Goal: Complete application form: Complete application form

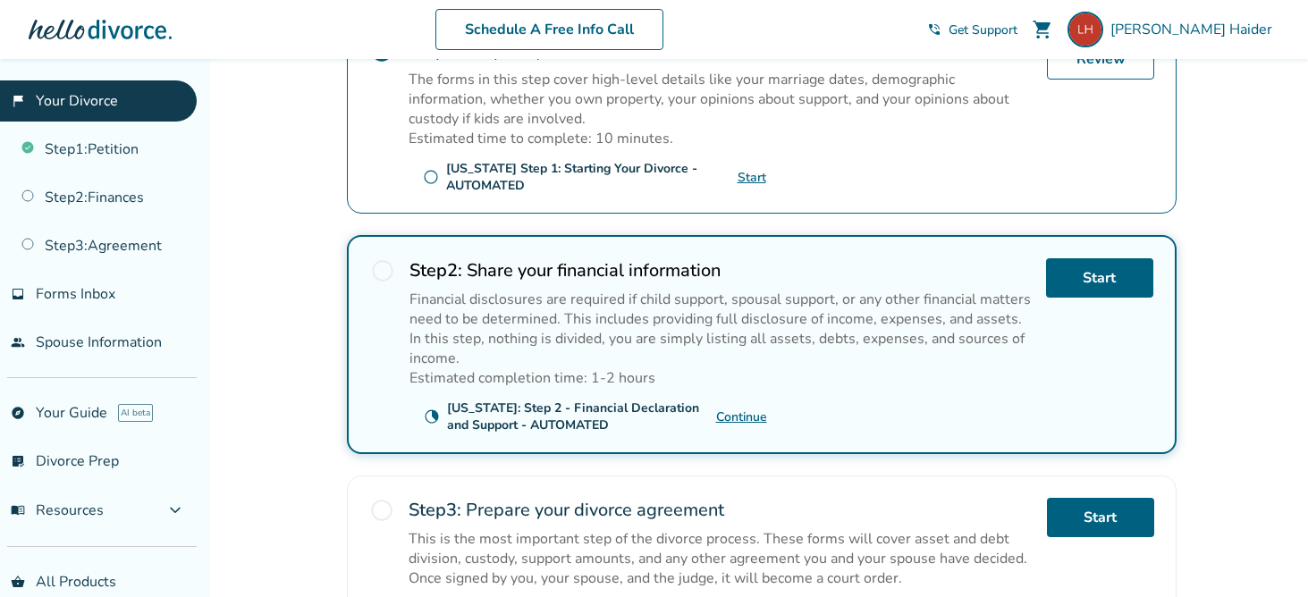
scroll to position [447, 0]
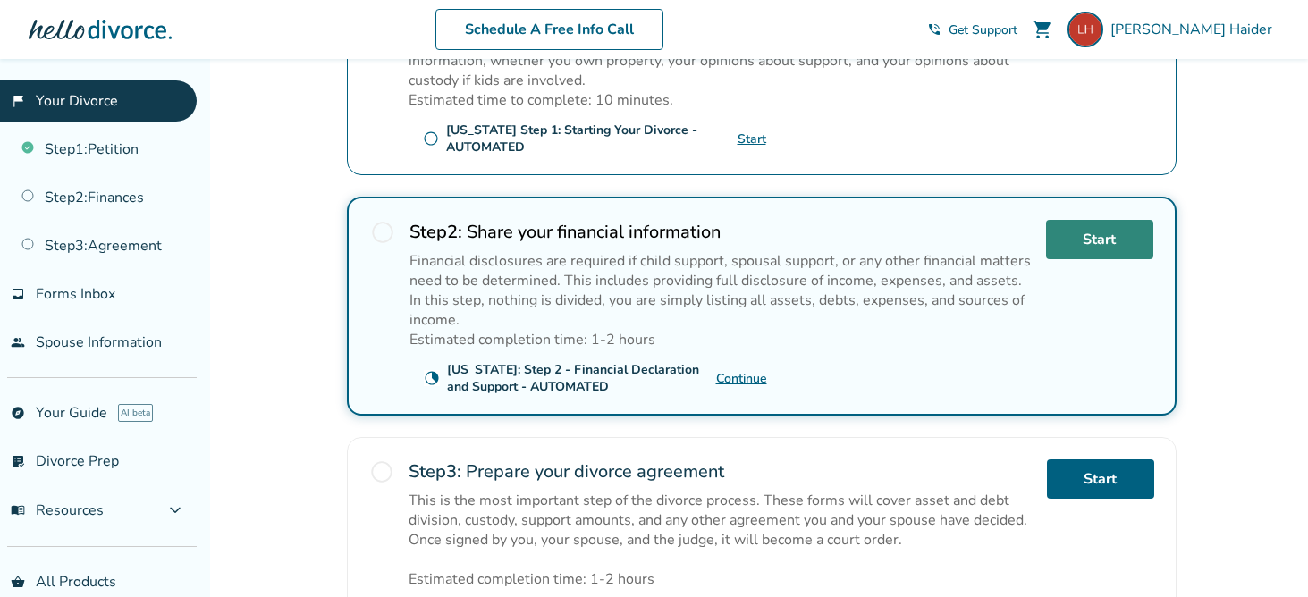
click at [1085, 249] on link "Start" at bounding box center [1099, 239] width 107 height 39
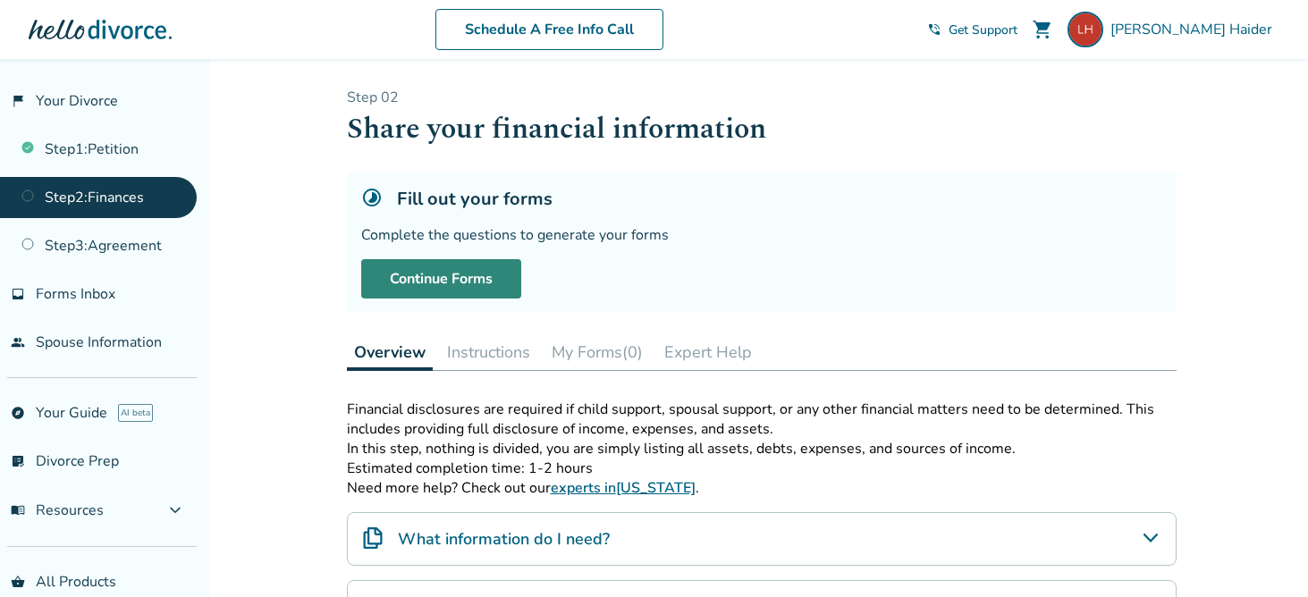
click at [443, 290] on link "Continue Forms" at bounding box center [441, 278] width 160 height 39
click at [73, 201] on link "Step 2 : Finances" at bounding box center [98, 197] width 197 height 41
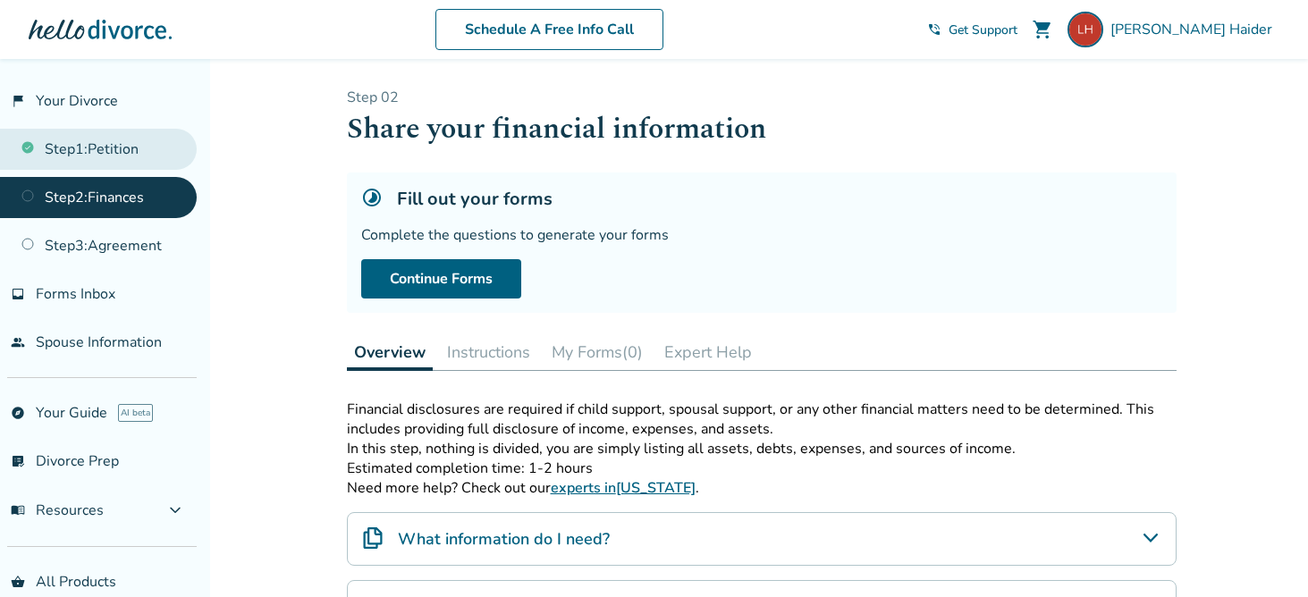
click at [93, 144] on link "Step 1 : Petition" at bounding box center [98, 149] width 197 height 41
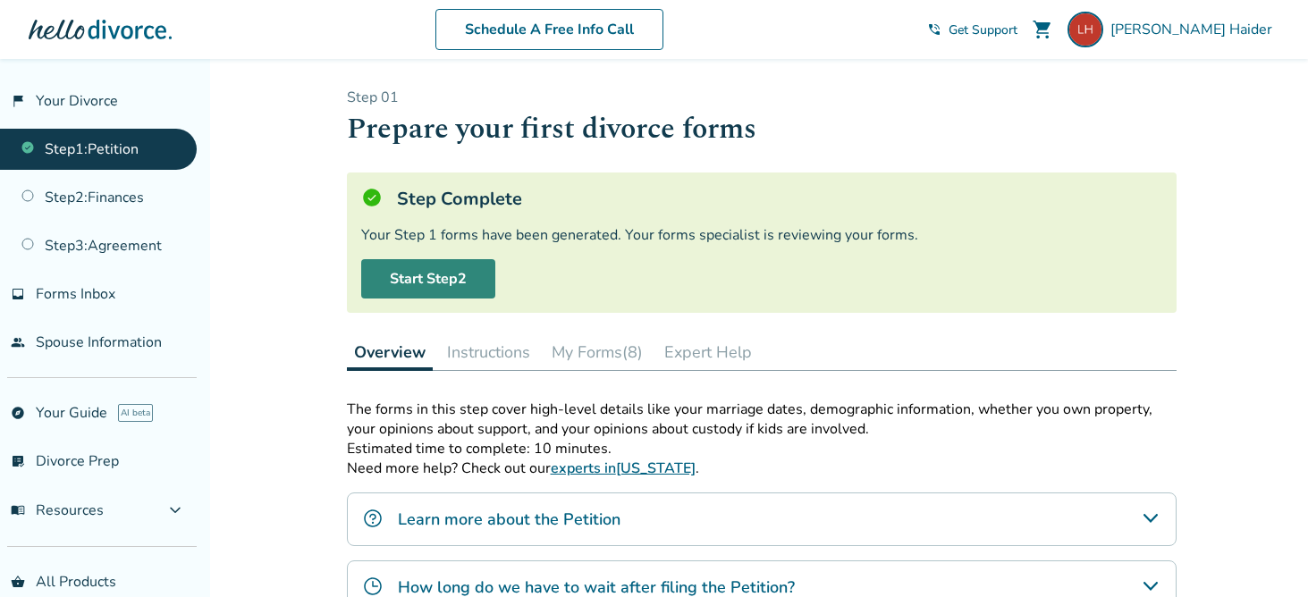
click at [417, 280] on link "Start Step 2" at bounding box center [428, 278] width 134 height 39
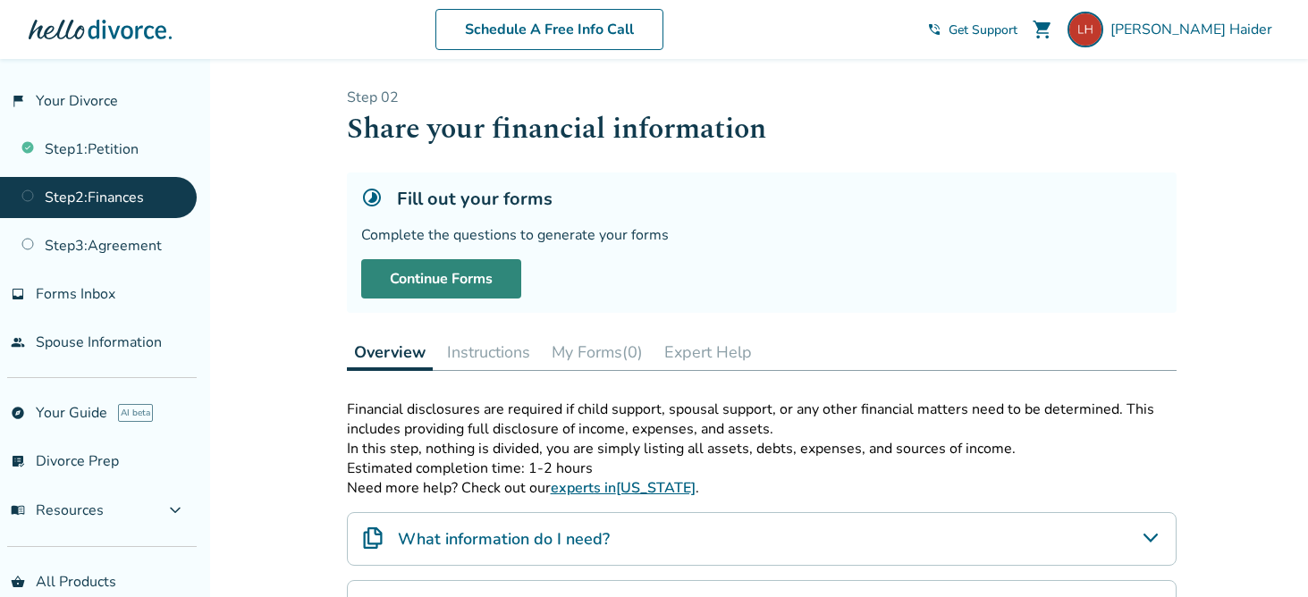
click at [430, 281] on link "Continue Forms" at bounding box center [441, 278] width 160 height 39
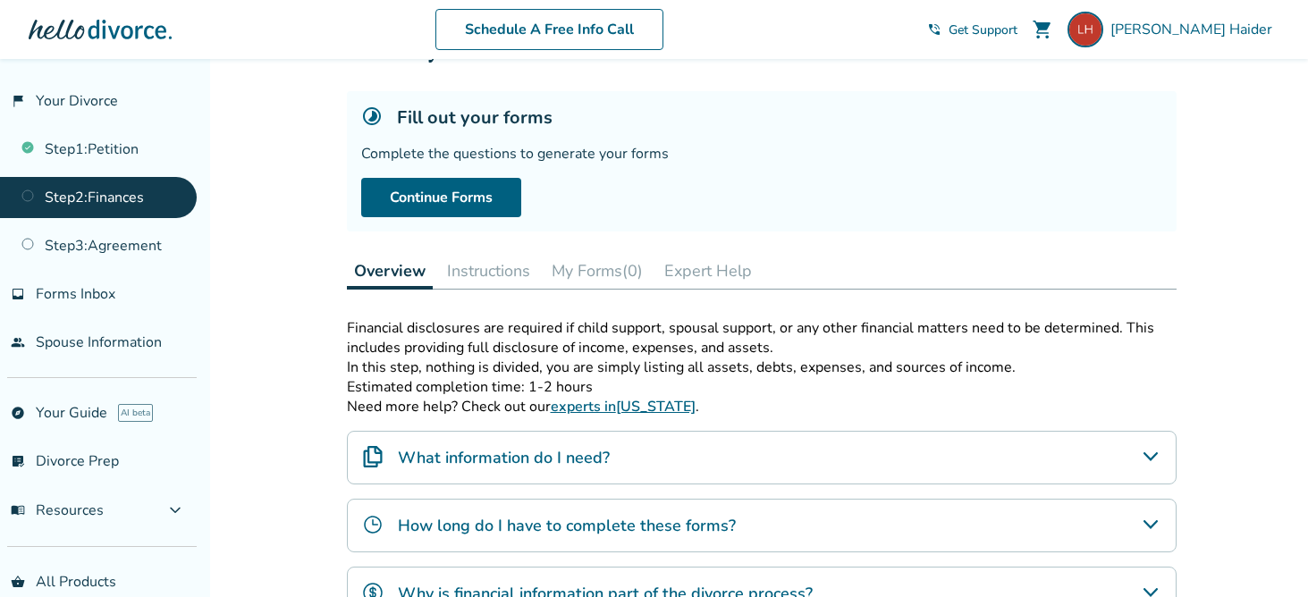
scroll to position [89, 0]
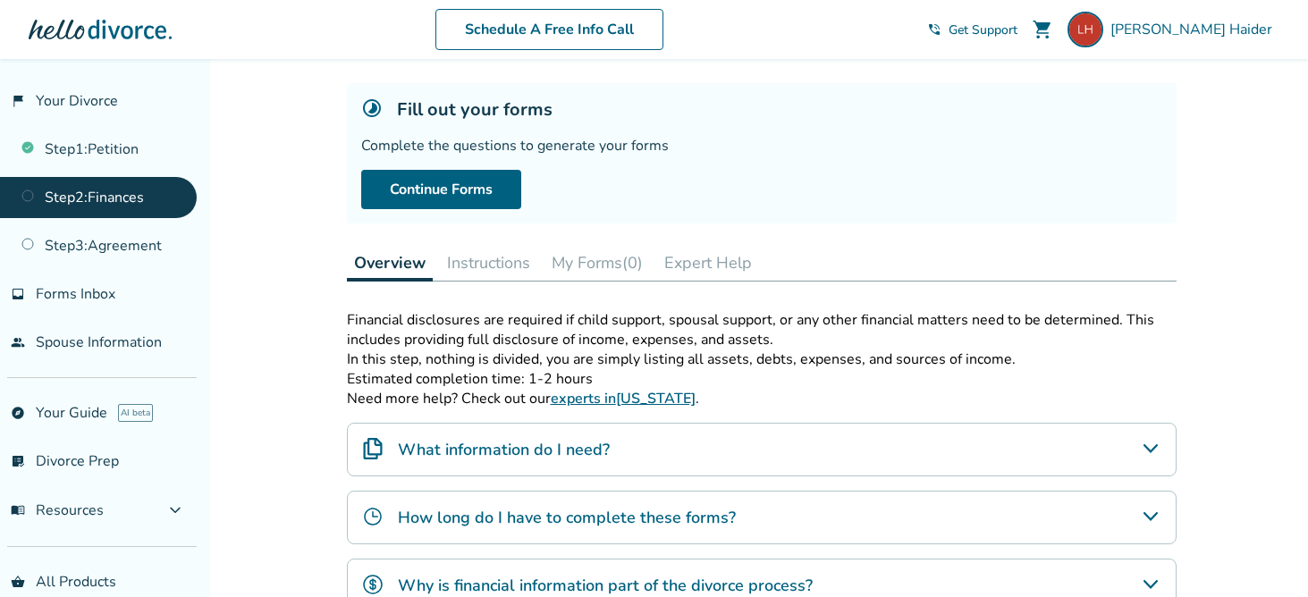
click at [706, 261] on button "Expert Help" at bounding box center [708, 263] width 102 height 36
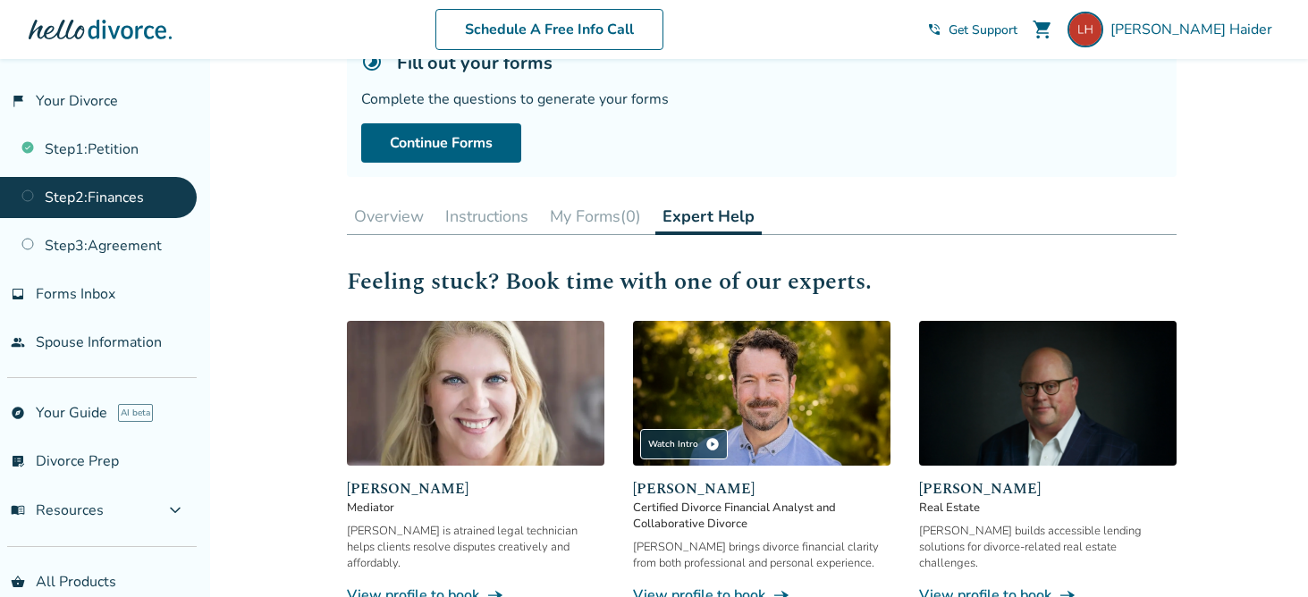
scroll to position [89, 0]
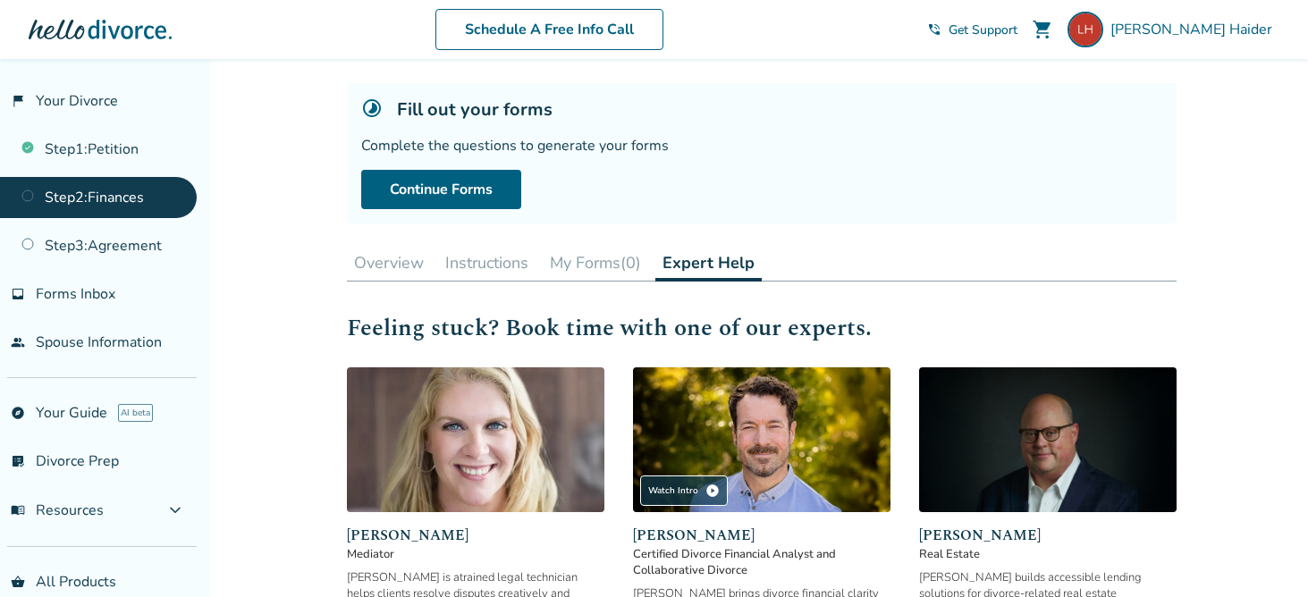
click at [577, 266] on button "My Forms (0)" at bounding box center [596, 263] width 106 height 36
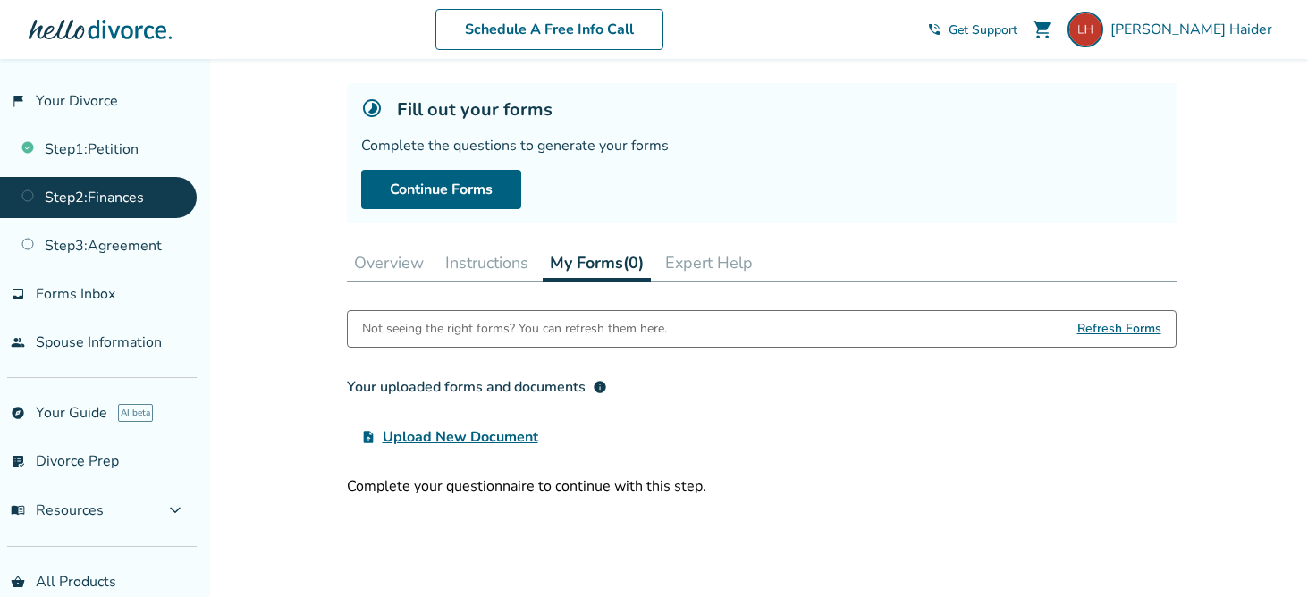
click at [392, 266] on button "Overview" at bounding box center [389, 263] width 84 height 36
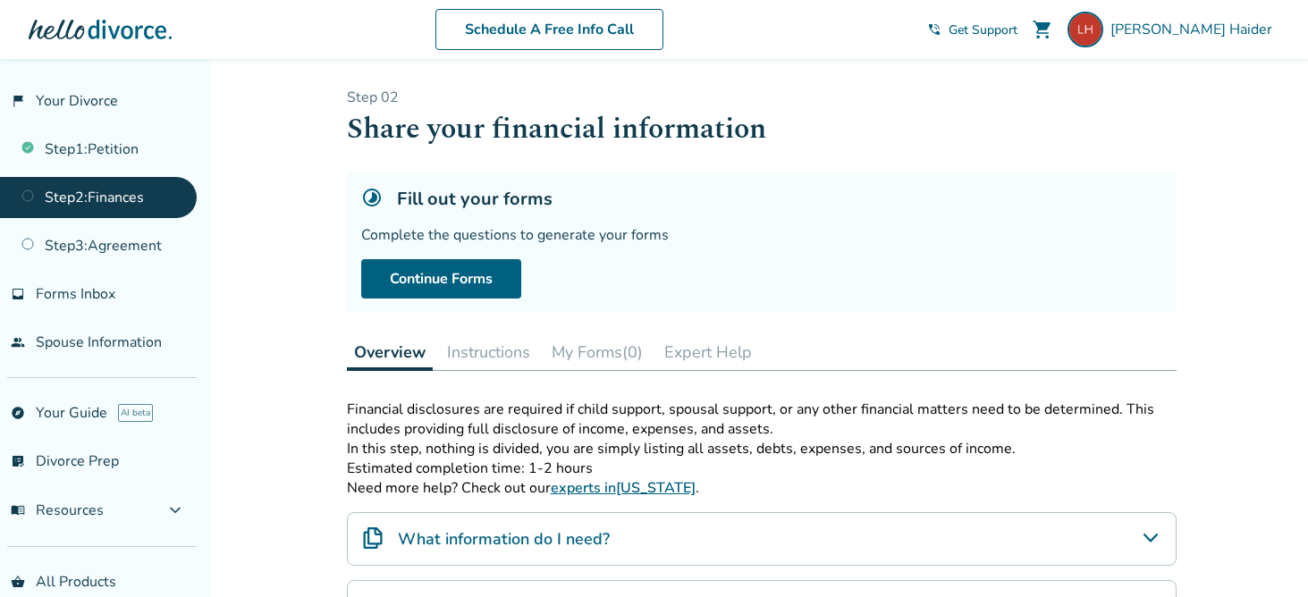
click at [1018, 31] on span "Get Support" at bounding box center [983, 29] width 69 height 17
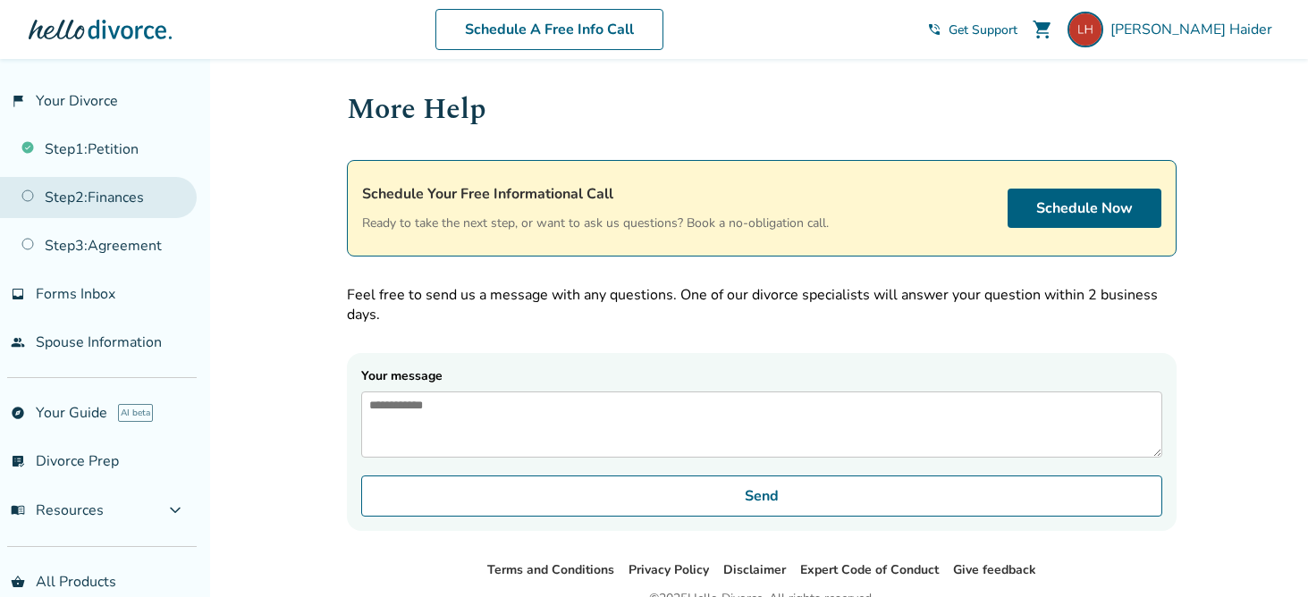
click at [96, 195] on link "Step 2 : Finances" at bounding box center [98, 197] width 197 height 41
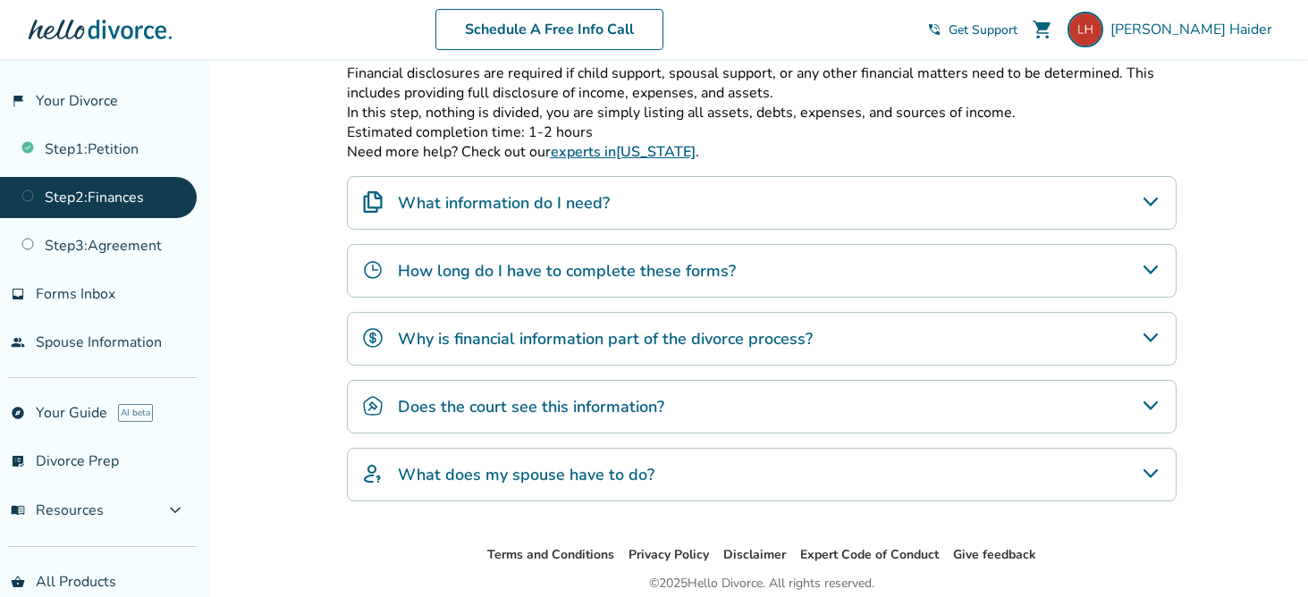
scroll to position [409, 0]
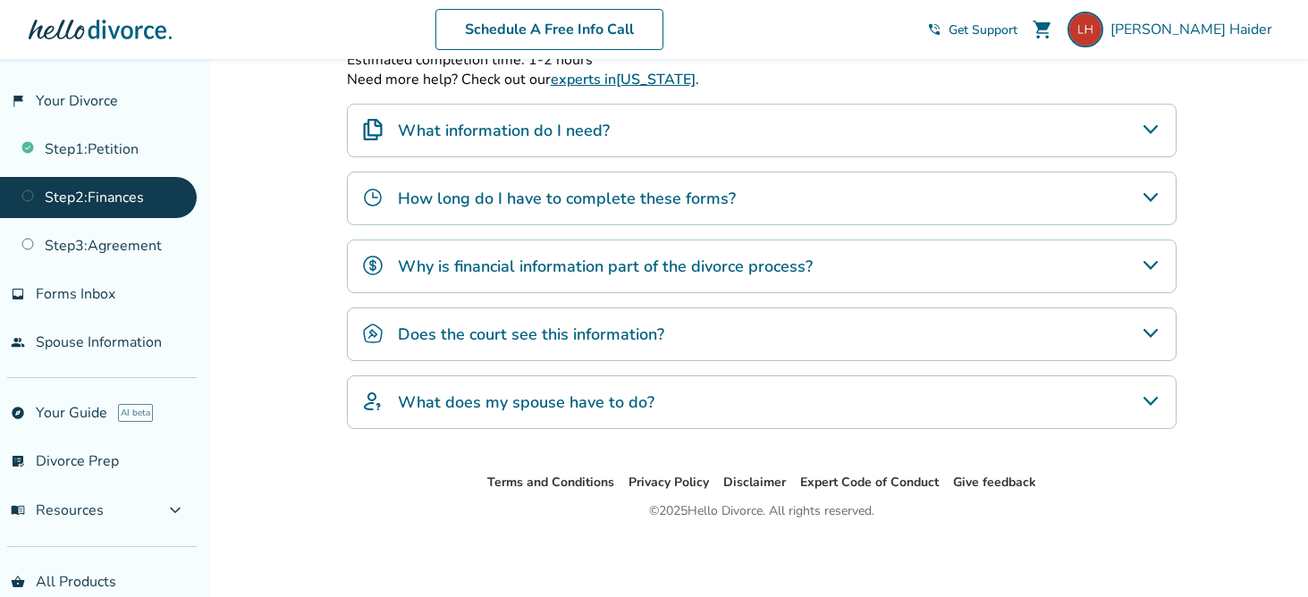
click at [1147, 204] on icon "How long do I have to complete these forms?" at bounding box center [1150, 197] width 21 height 21
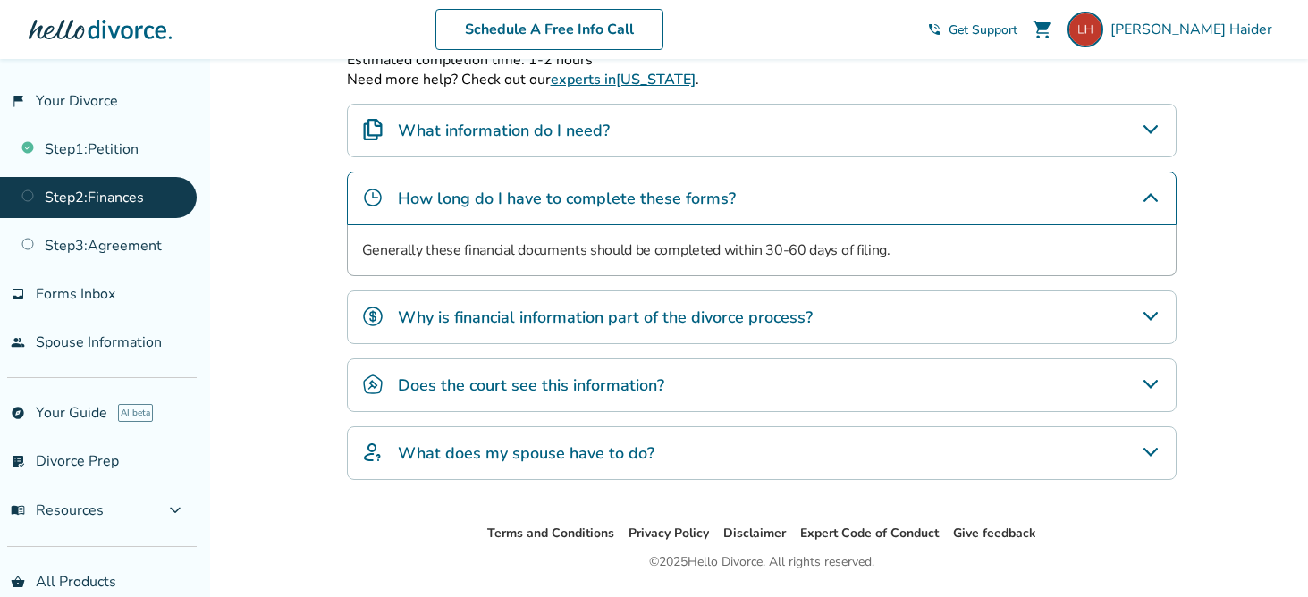
click at [1147, 204] on icon "How long do I have to complete these forms?" at bounding box center [1150, 197] width 21 height 21
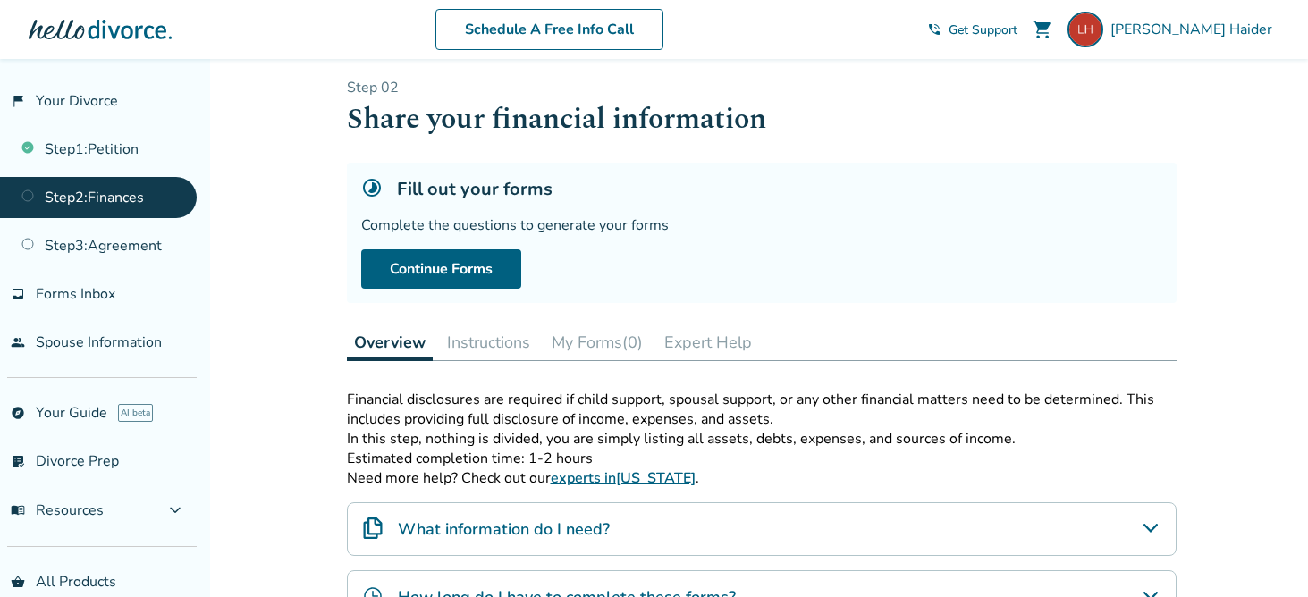
scroll to position [0, 0]
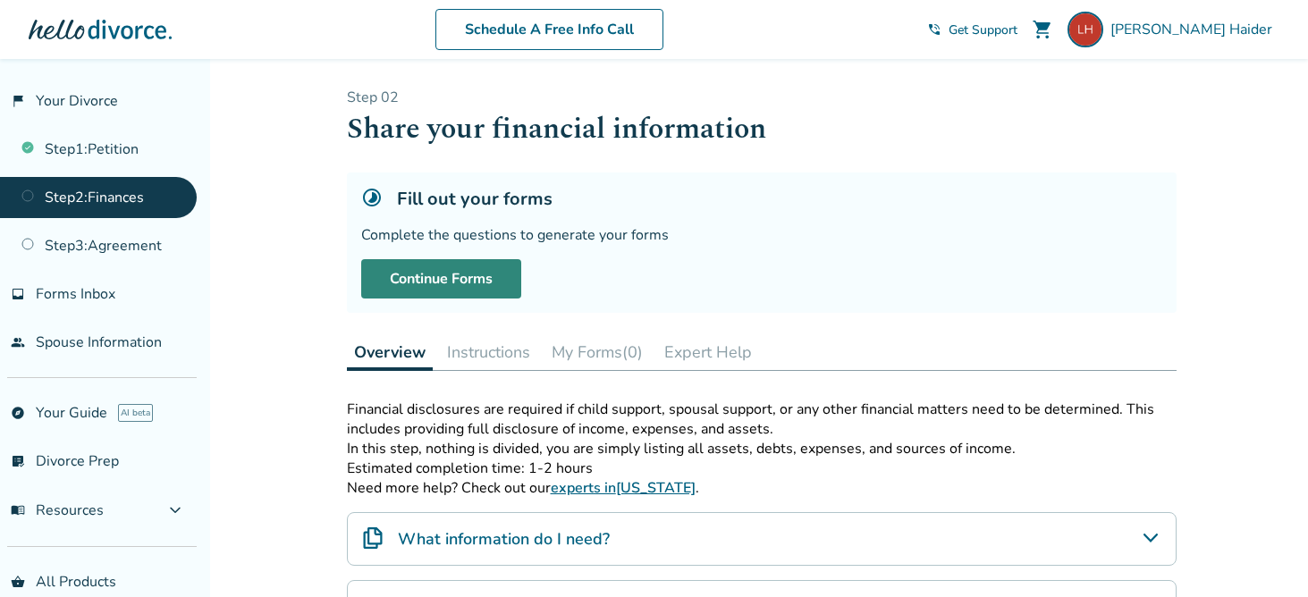
click at [397, 289] on link "Continue Forms" at bounding box center [441, 278] width 160 height 39
click at [443, 282] on link "Continue Forms" at bounding box center [441, 278] width 160 height 39
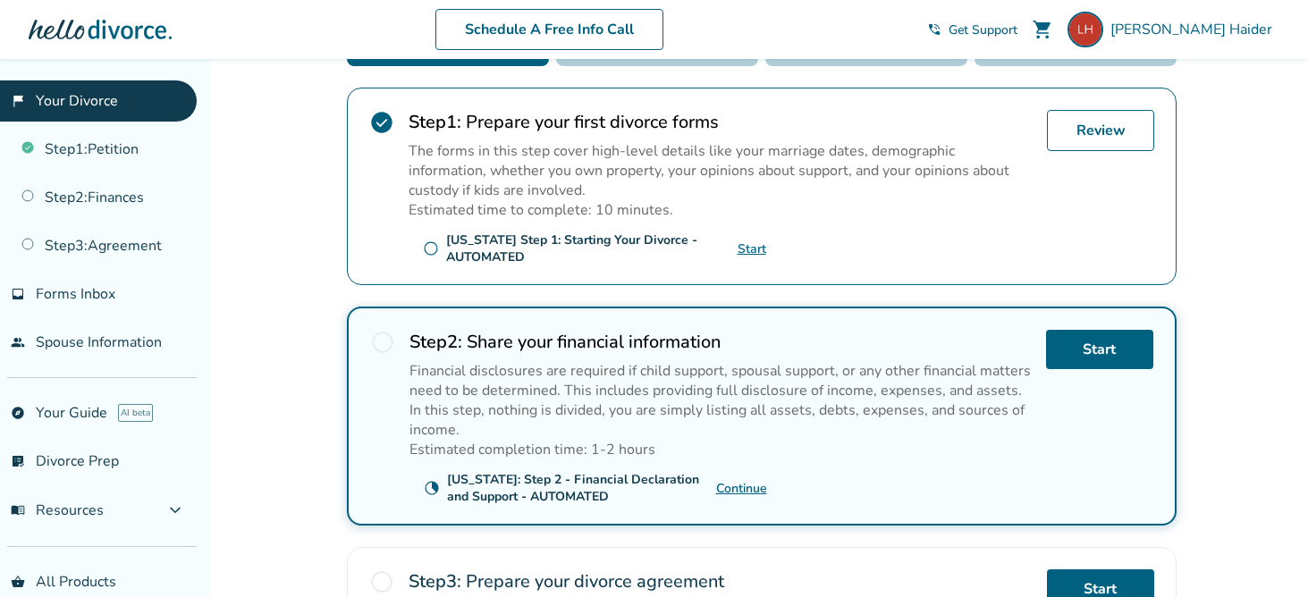
scroll to position [358, 0]
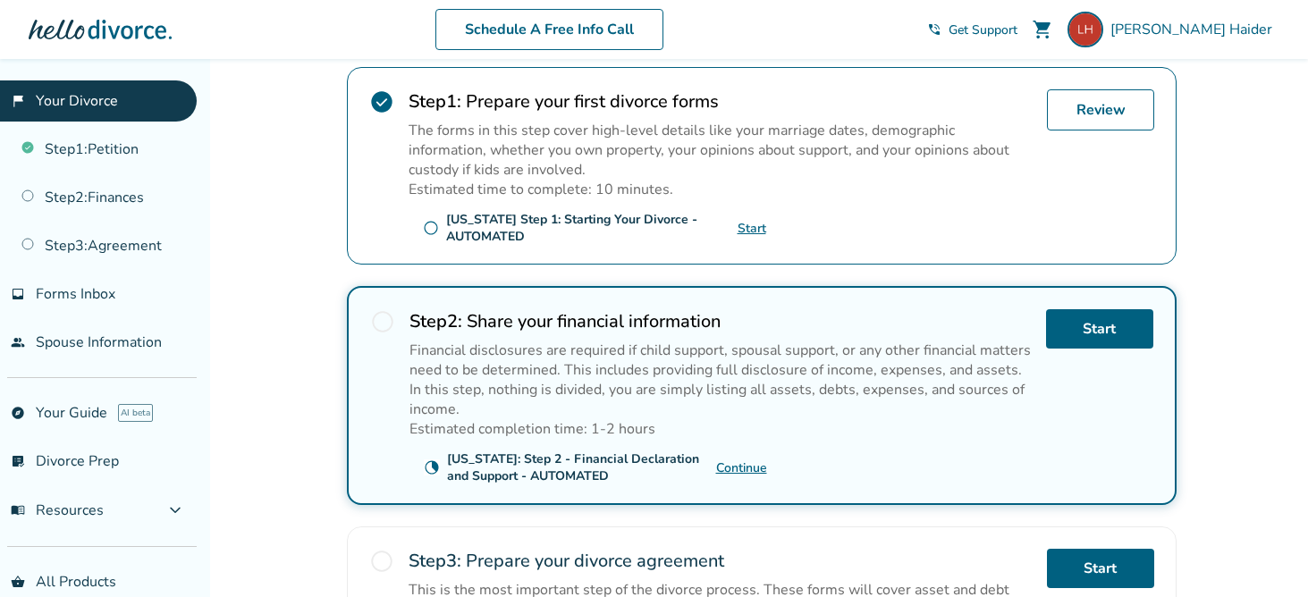
click at [377, 317] on span "radio_button_unchecked" at bounding box center [382, 321] width 25 height 25
click at [1117, 336] on link "Start" at bounding box center [1099, 328] width 107 height 39
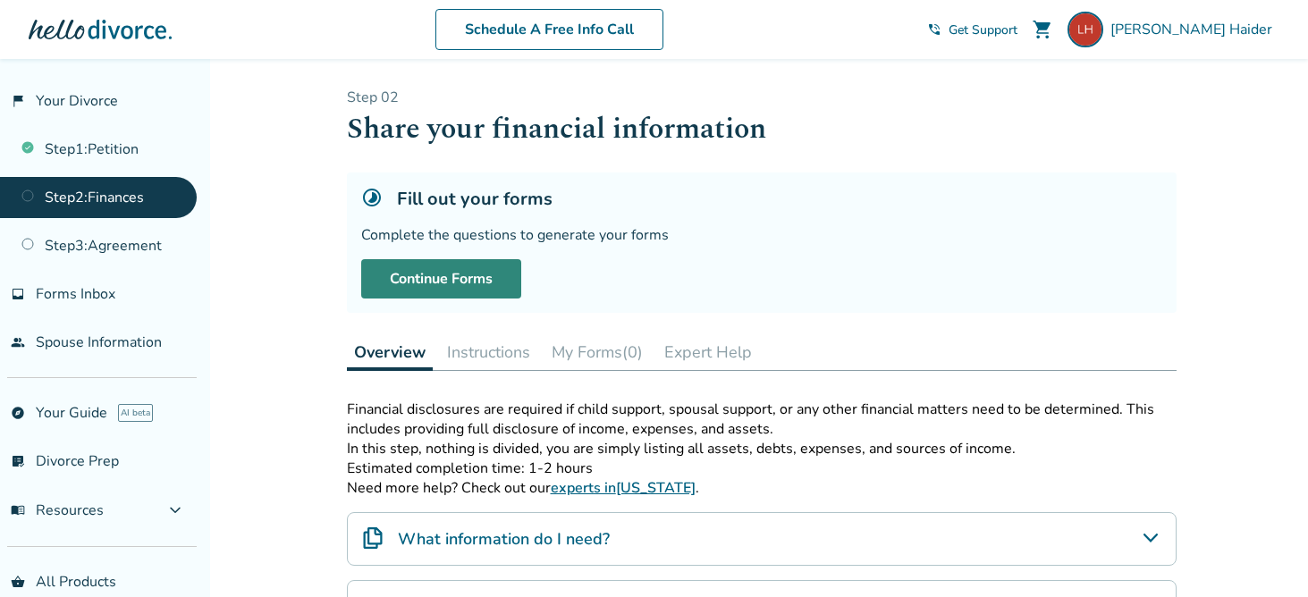
click at [429, 291] on link "Continue Forms" at bounding box center [441, 278] width 160 height 39
click at [691, 349] on button "Expert Help" at bounding box center [708, 352] width 102 height 36
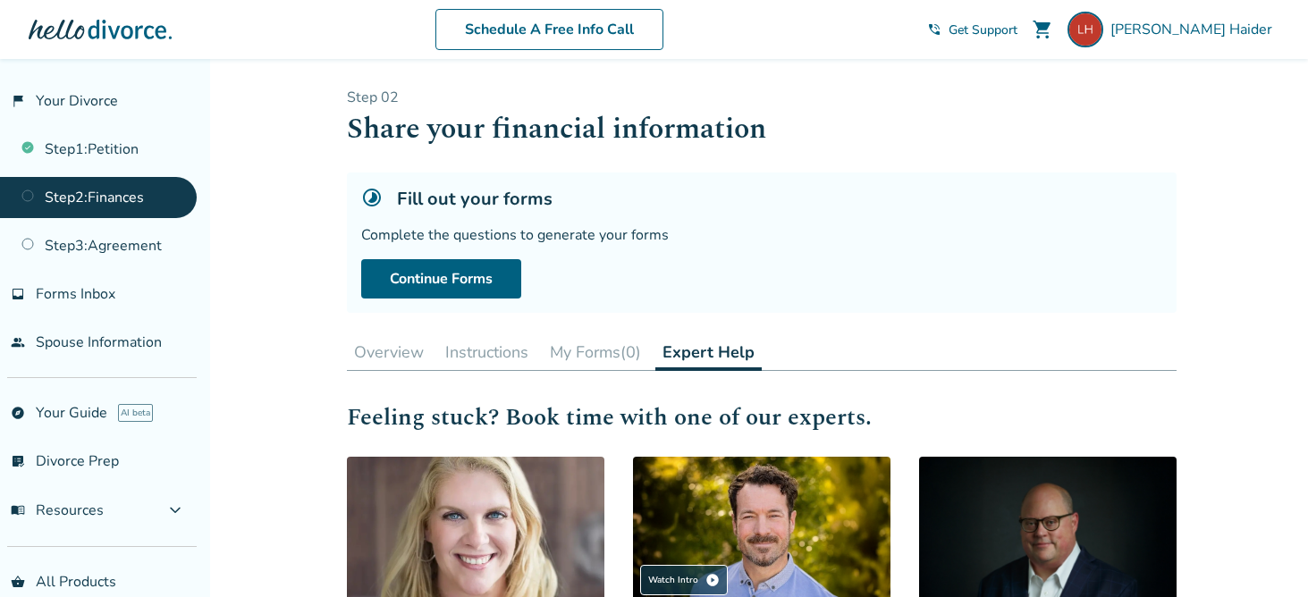
click at [630, 347] on button "My Forms (0)" at bounding box center [596, 352] width 106 height 36
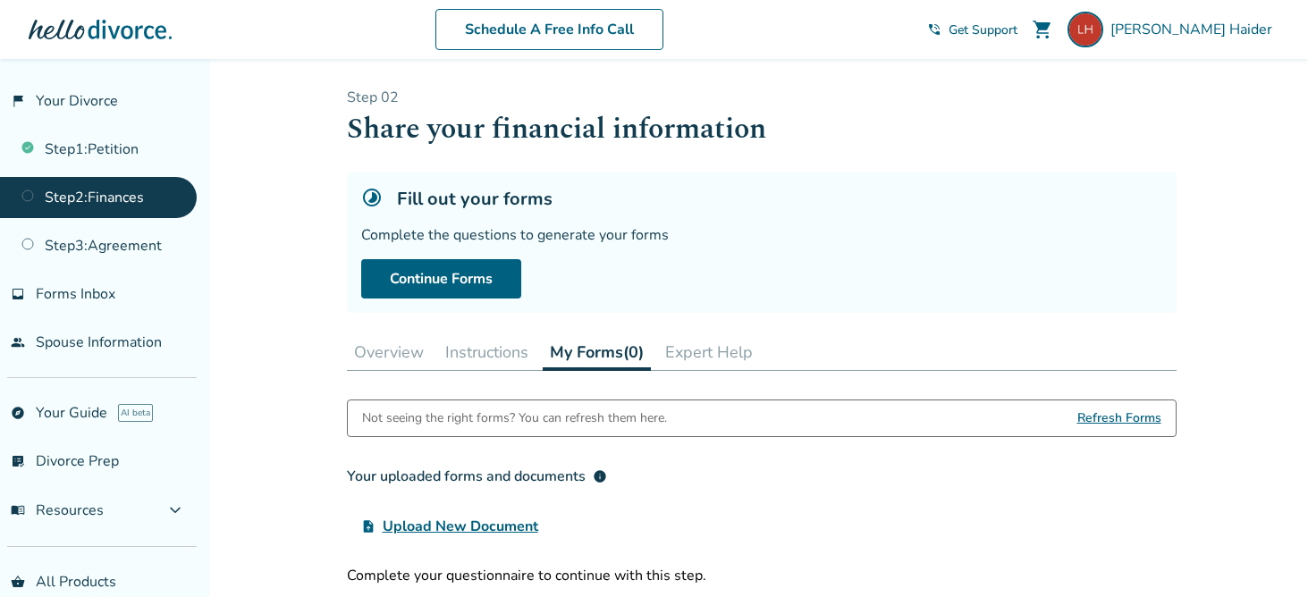
click at [500, 354] on button "Instructions" at bounding box center [486, 352] width 97 height 36
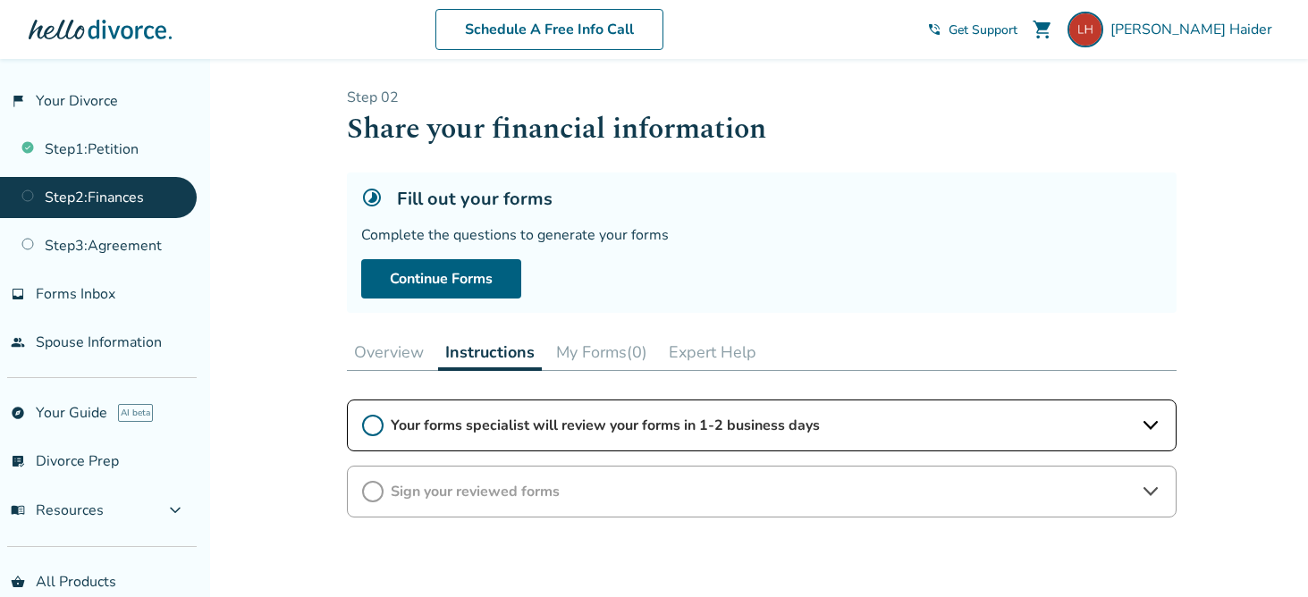
click at [385, 359] on button "Overview" at bounding box center [389, 352] width 84 height 36
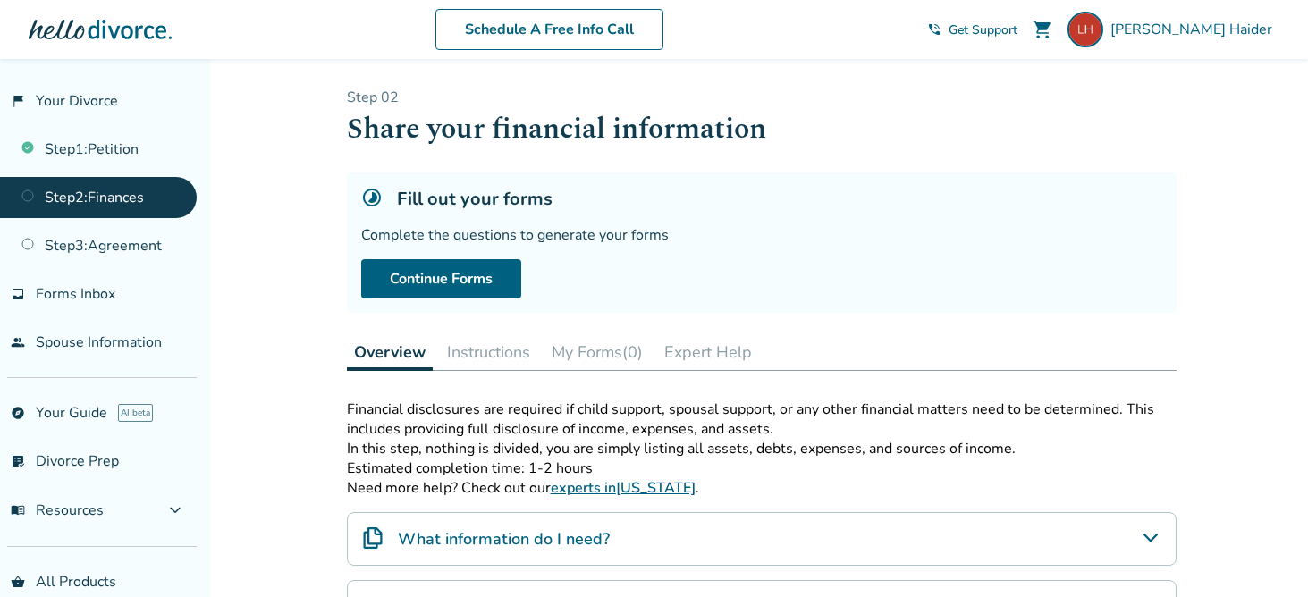
click at [1018, 23] on span "Get Support" at bounding box center [983, 29] width 69 height 17
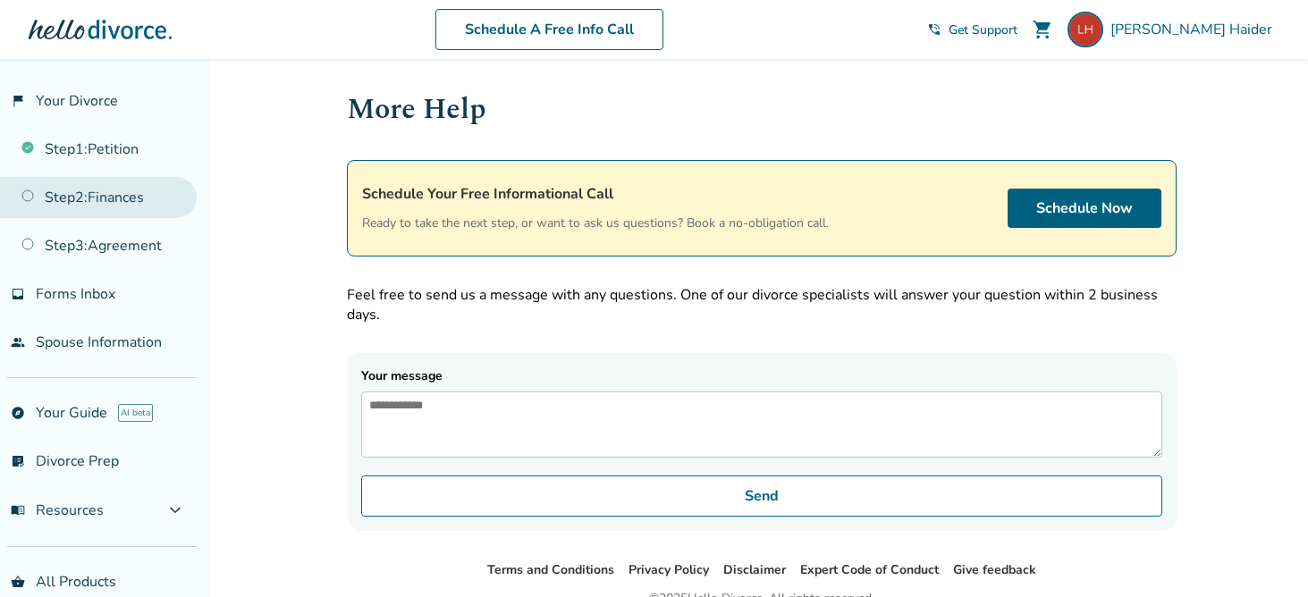
click at [102, 197] on link "Step 2 : Finances" at bounding box center [98, 197] width 197 height 41
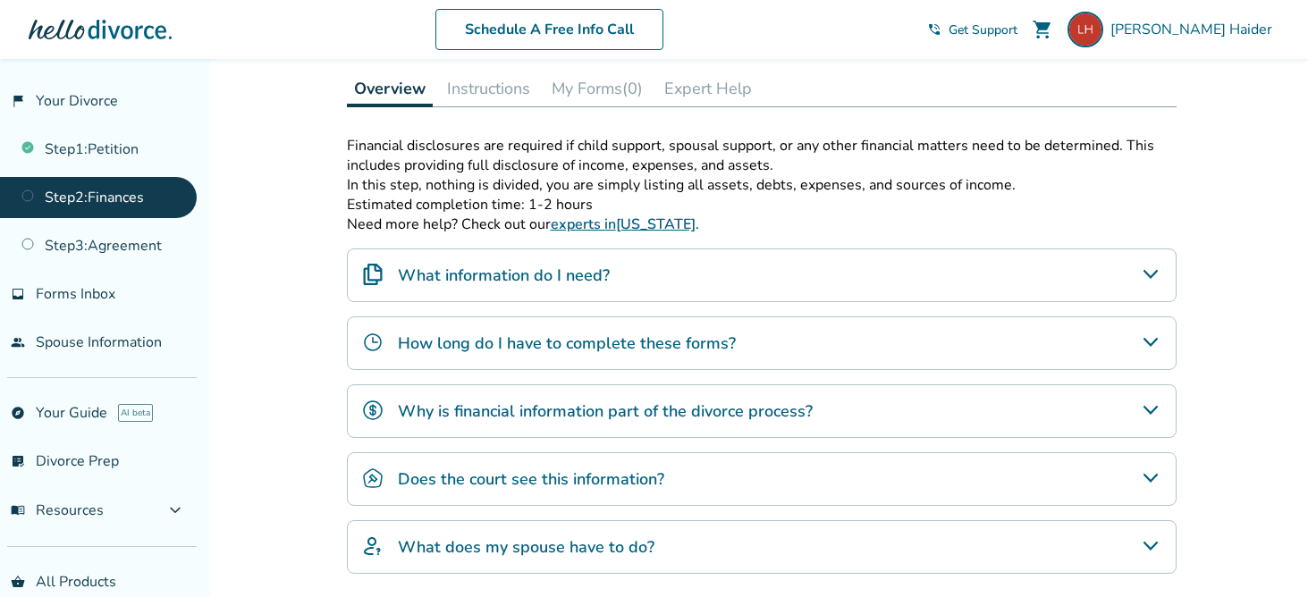
scroll to position [268, 0]
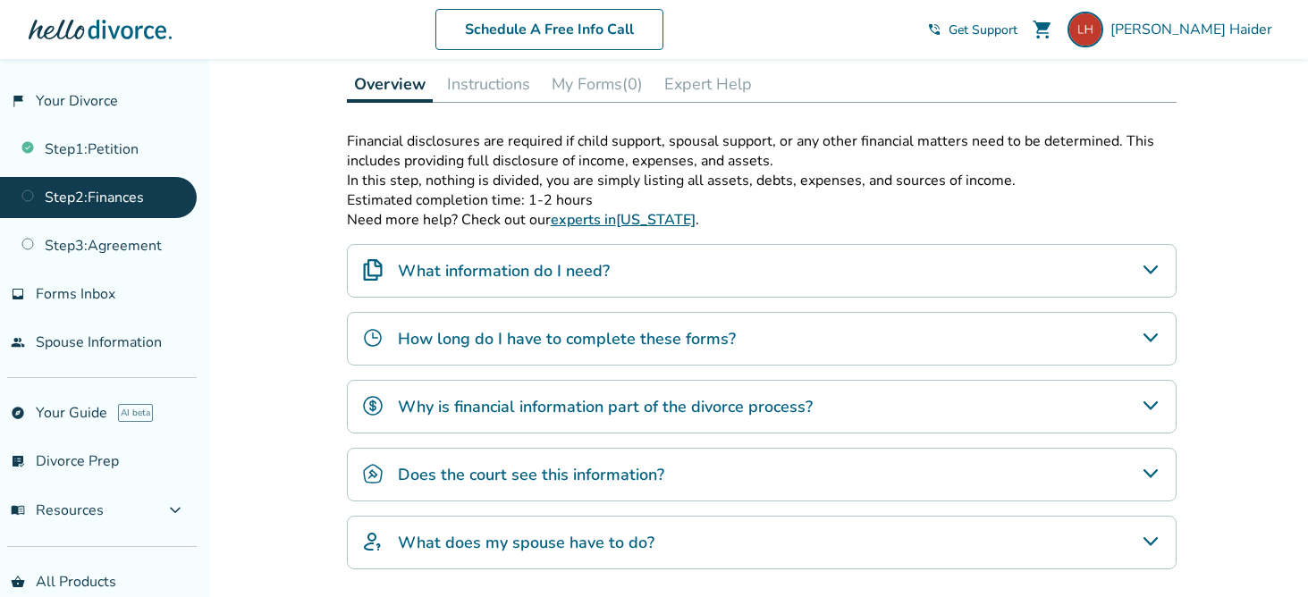
click at [757, 207] on p "Estimated completion time: 1-2 hours" at bounding box center [762, 200] width 830 height 20
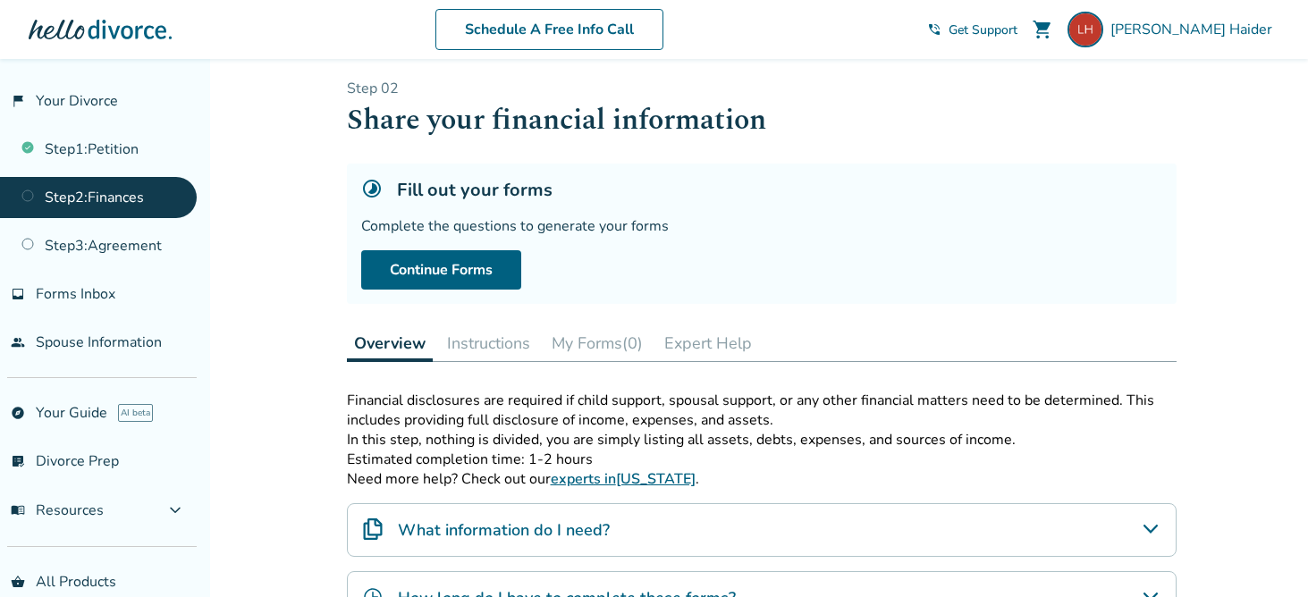
scroll to position [0, 0]
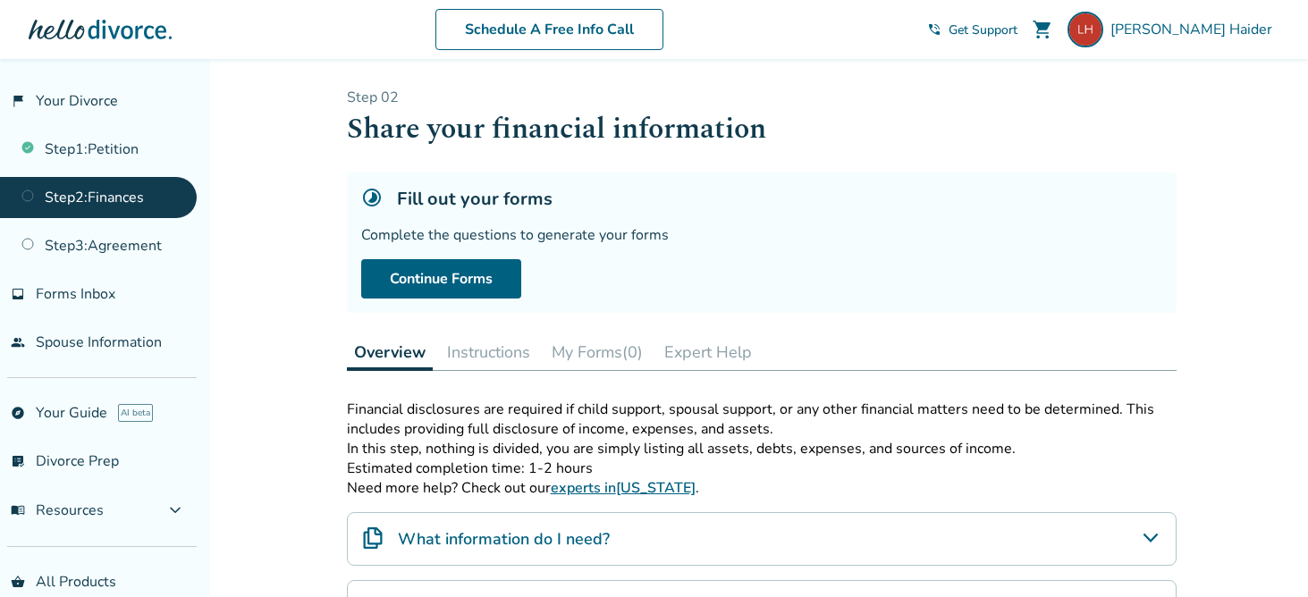
click at [71, 195] on link "Step 2 : Finances" at bounding box center [98, 197] width 197 height 41
click at [418, 275] on link "Continue Forms" at bounding box center [441, 278] width 160 height 39
